Goal: Use online tool/utility: Utilize a website feature to perform a specific function

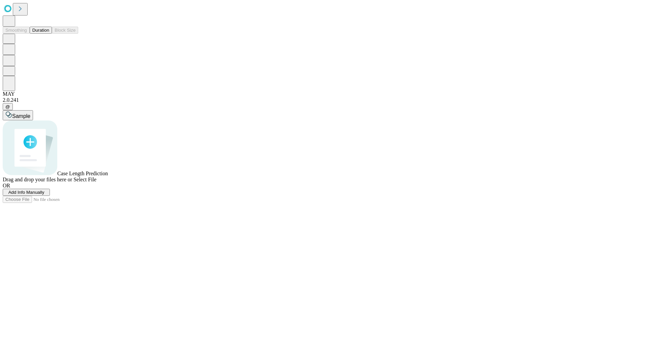
click at [49, 34] on button "Duration" at bounding box center [41, 30] width 22 height 7
click at [96, 182] on span "Select File" at bounding box center [84, 180] width 23 height 6
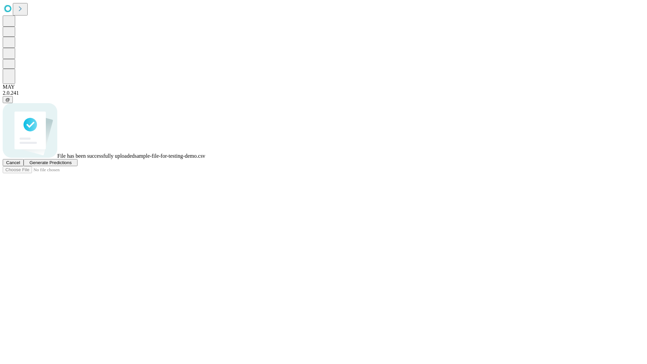
click at [71, 165] on span "Generate Predictions" at bounding box center [50, 162] width 42 height 5
